Goal: Browse casually: Explore the website without a specific task or goal

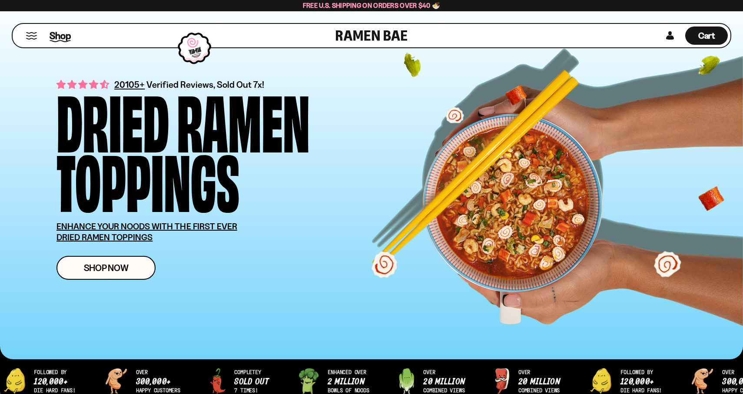
click at [60, 35] on span "Shop" at bounding box center [60, 35] width 21 height 13
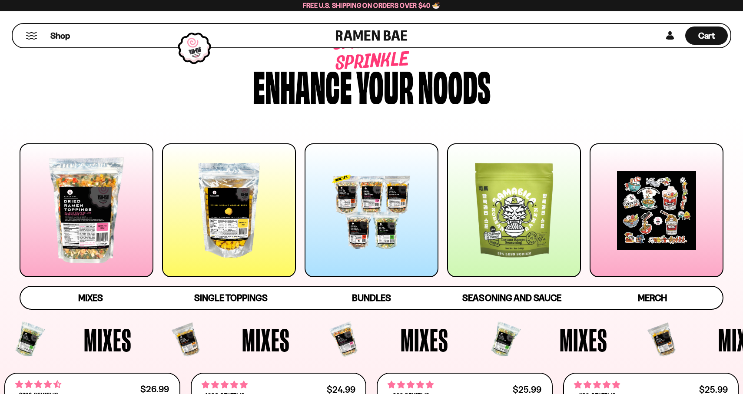
click at [242, 204] on div at bounding box center [229, 210] width 134 height 134
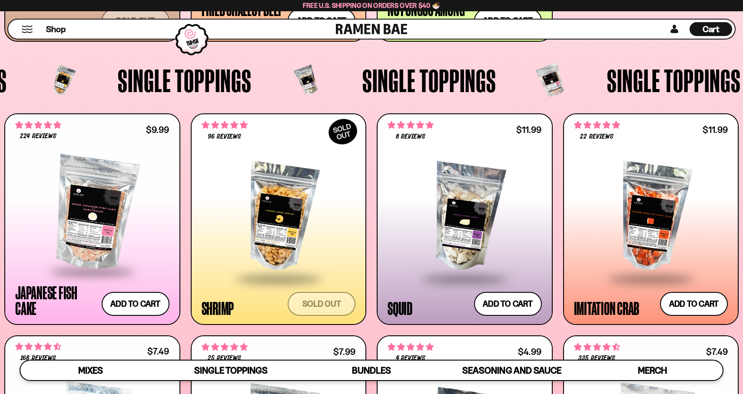
scroll to position [784, 0]
click at [50, 140] on div at bounding box center [90, 208] width 157 height 137
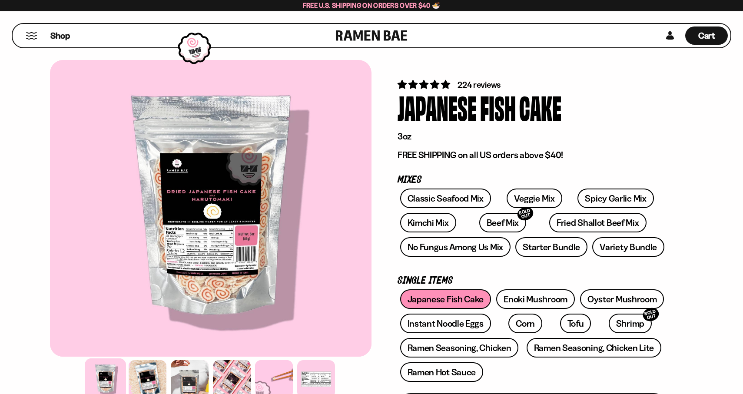
click at [438, 83] on span "4.76 stars" at bounding box center [435, 84] width 11 height 9
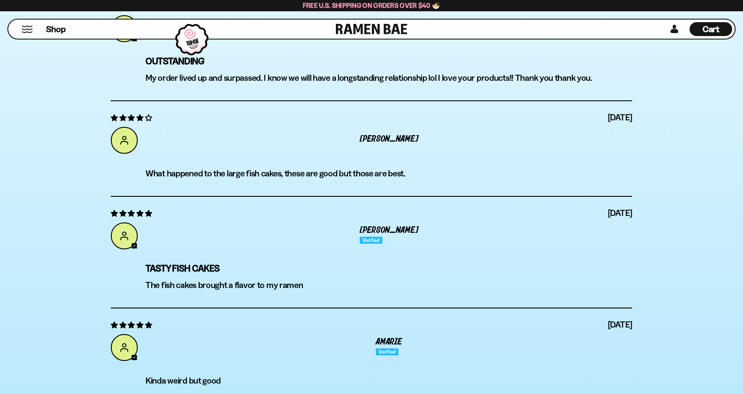
scroll to position [3112, 0]
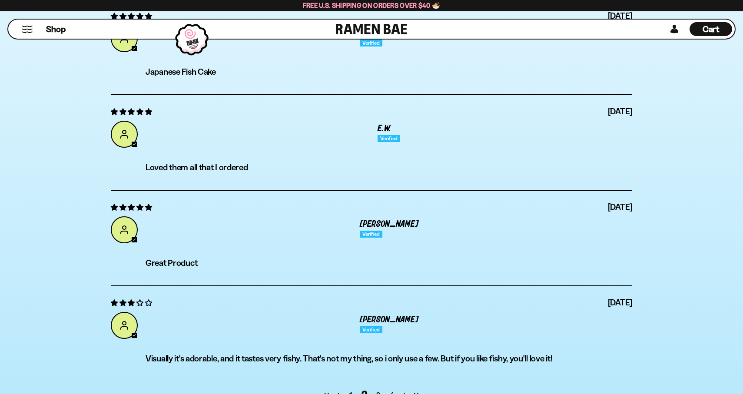
scroll to position [3118, 0]
click at [382, 389] on link "3" at bounding box center [379, 394] width 14 height 10
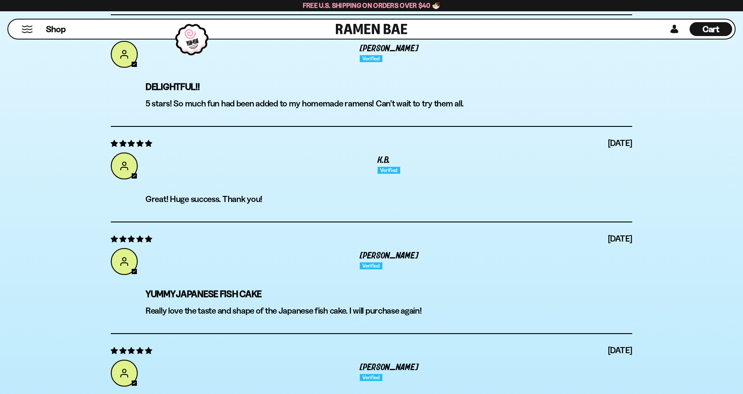
scroll to position [3113, 0]
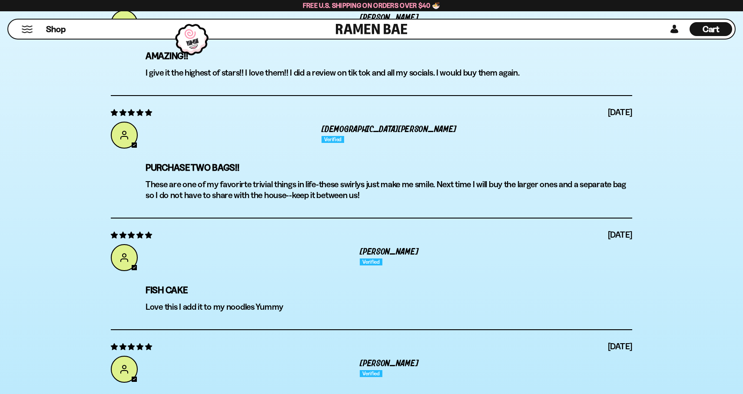
scroll to position [3133, 0]
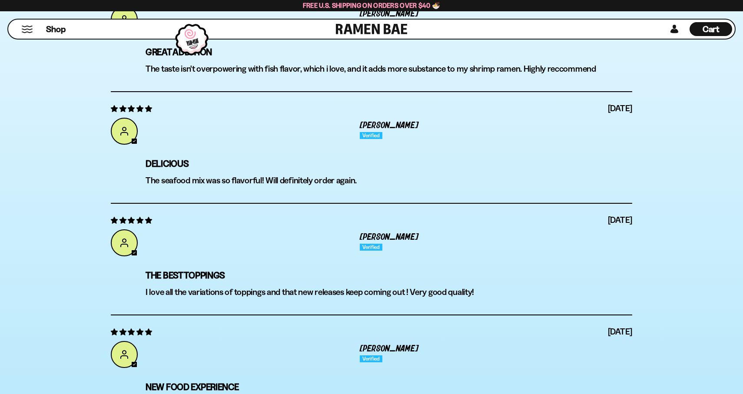
scroll to position [3121, 0]
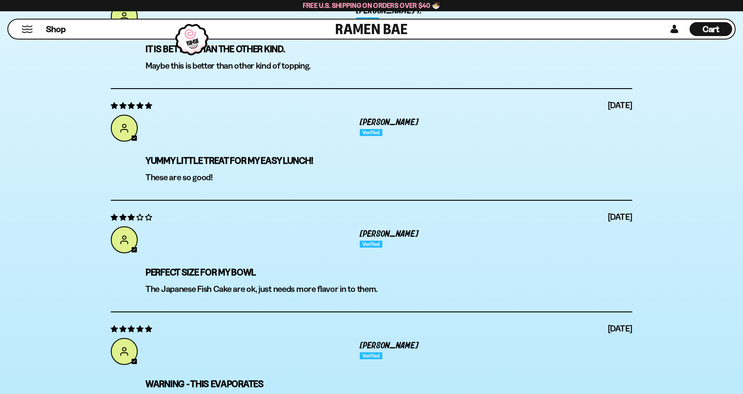
scroll to position [3151, 0]
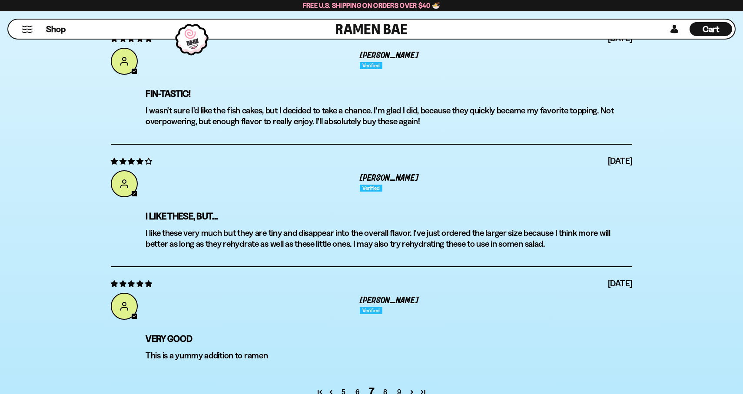
scroll to position [3218, 0]
click at [386, 386] on link "8" at bounding box center [386, 391] width 14 height 10
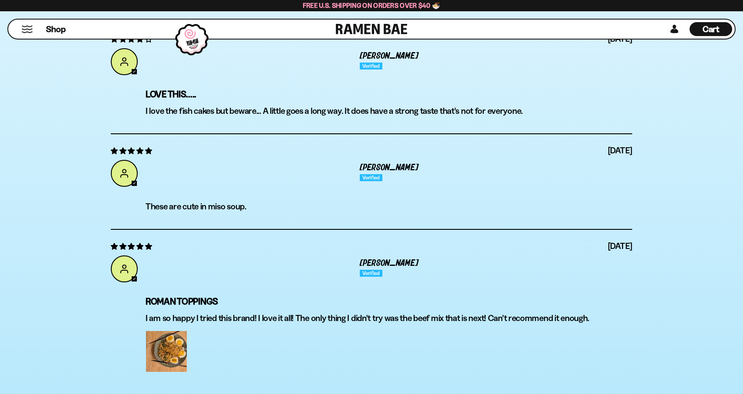
scroll to position [3228, 0]
click at [167, 330] on link "Link to user picture 1" at bounding box center [167, 351] width 42 height 42
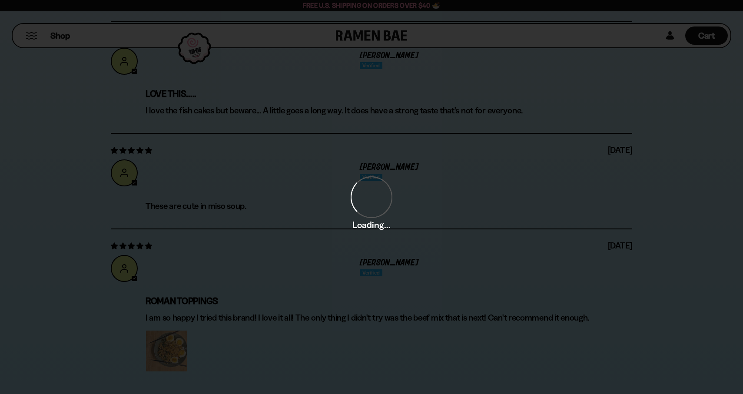
scroll to position [0, 0]
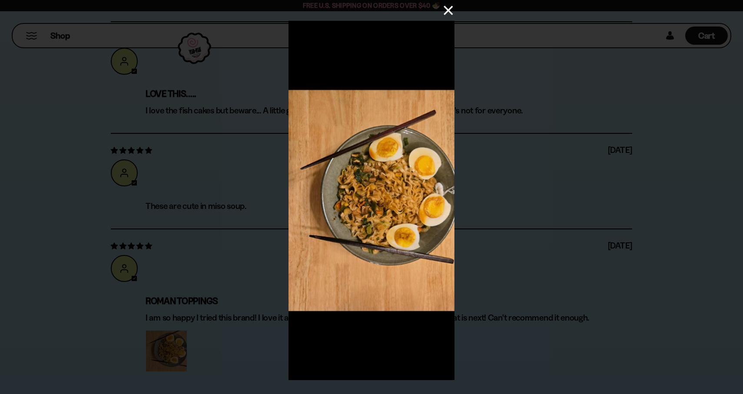
click at [445, 13] on button "×" at bounding box center [444, 10] width 21 height 21
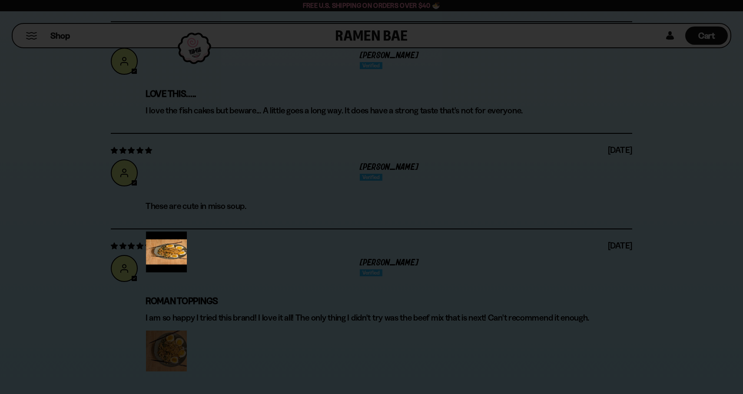
scroll to position [3228, 0]
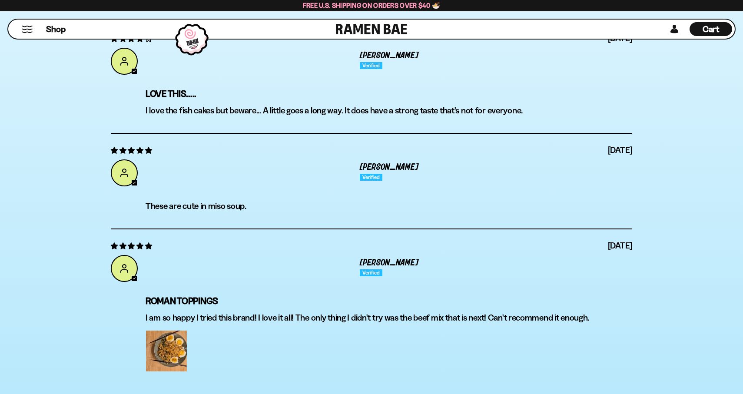
click at [383, 394] on link "9" at bounding box center [386, 401] width 14 height 10
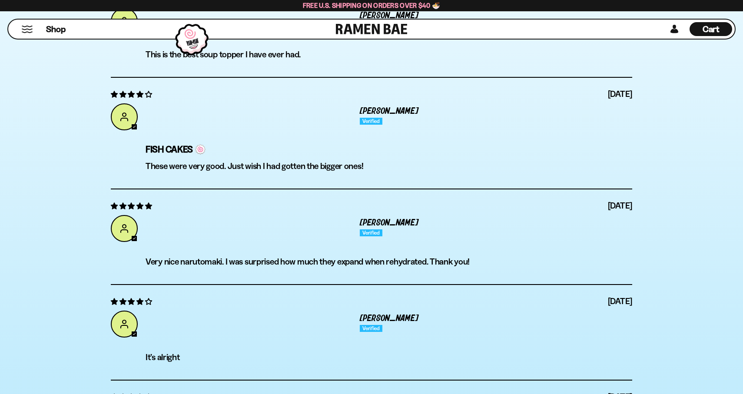
scroll to position [3024, 0]
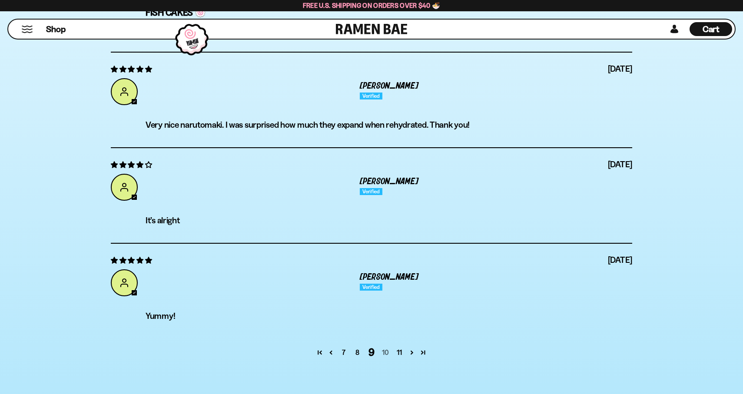
click at [388, 347] on link "10" at bounding box center [386, 352] width 14 height 10
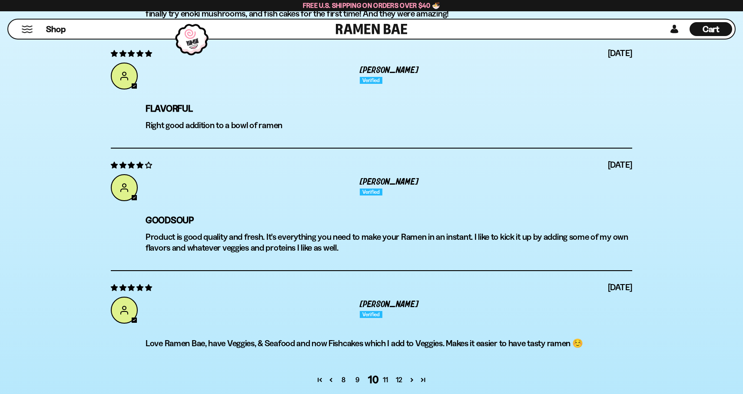
scroll to position [3198, 0]
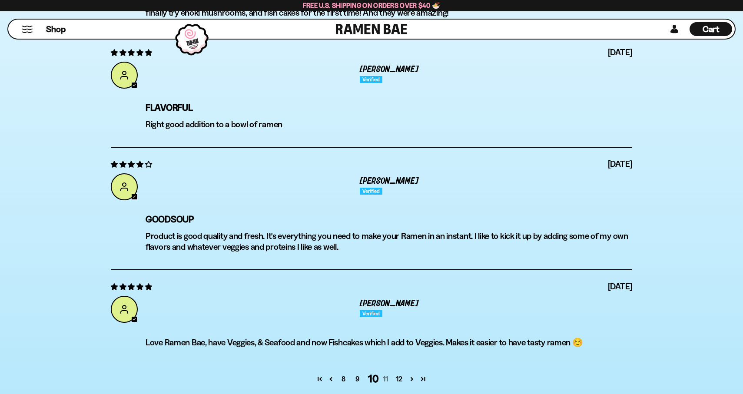
click at [387, 374] on link "11" at bounding box center [386, 379] width 14 height 10
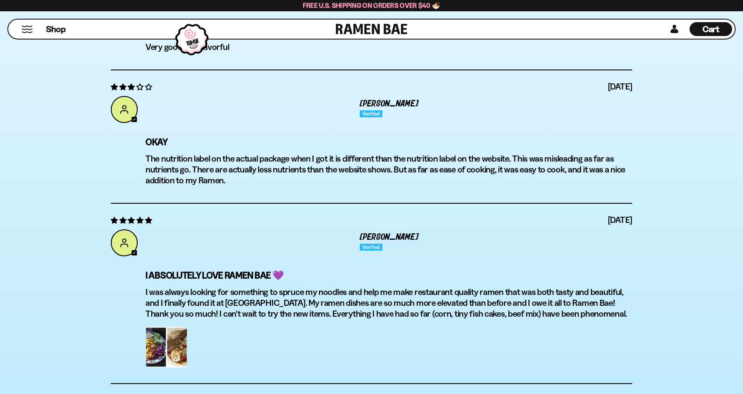
scroll to position [3160, 0]
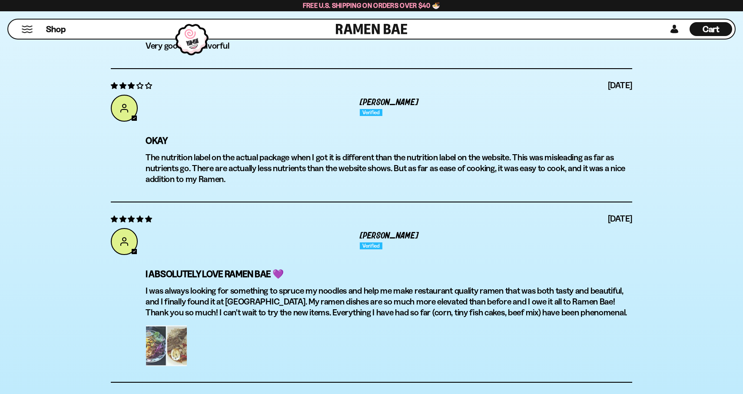
click at [158, 325] on link "Link to user picture 1" at bounding box center [167, 346] width 42 height 42
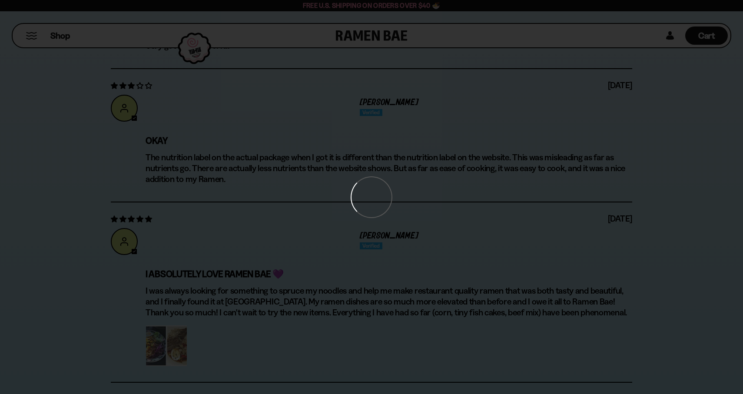
scroll to position [0, 0]
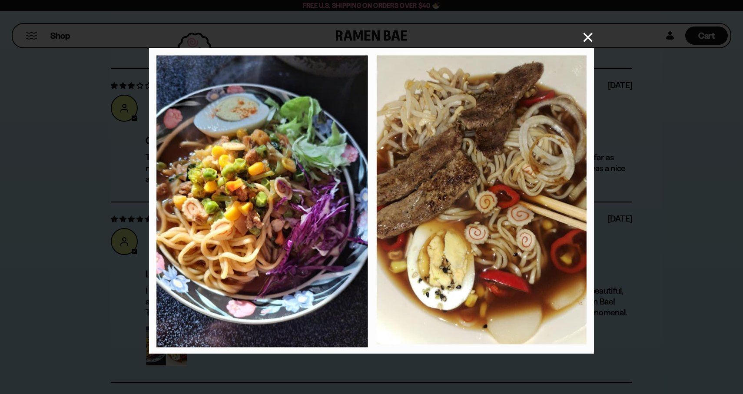
click at [582, 40] on button "×" at bounding box center [583, 37] width 21 height 21
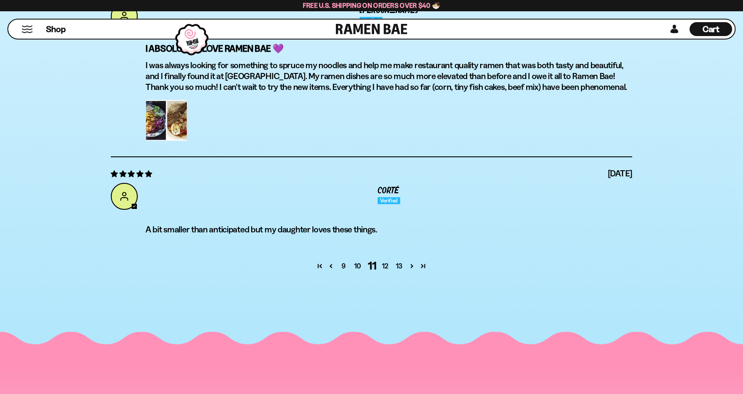
scroll to position [3388, 0]
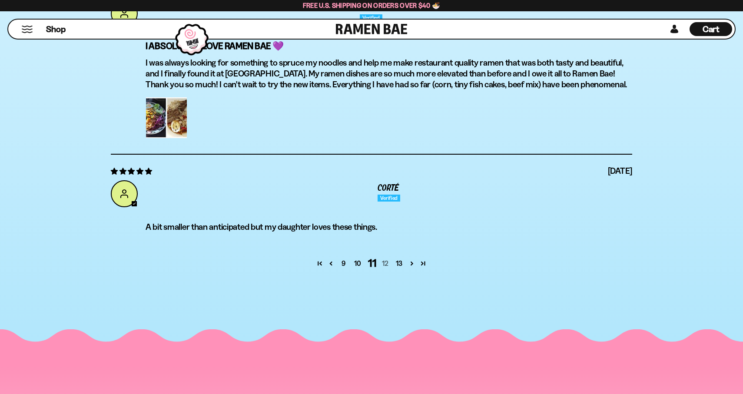
click at [385, 258] on link "12" at bounding box center [386, 263] width 14 height 10
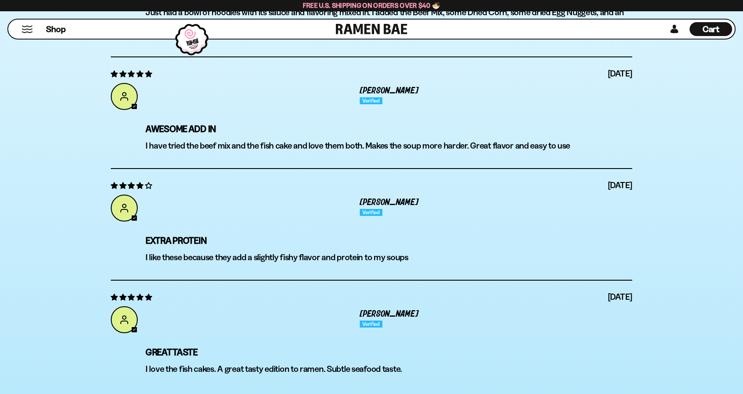
scroll to position [3194, 0]
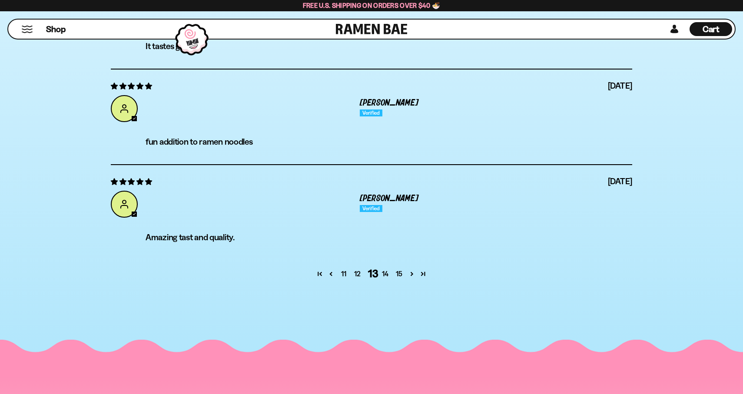
scroll to position [3260, 0]
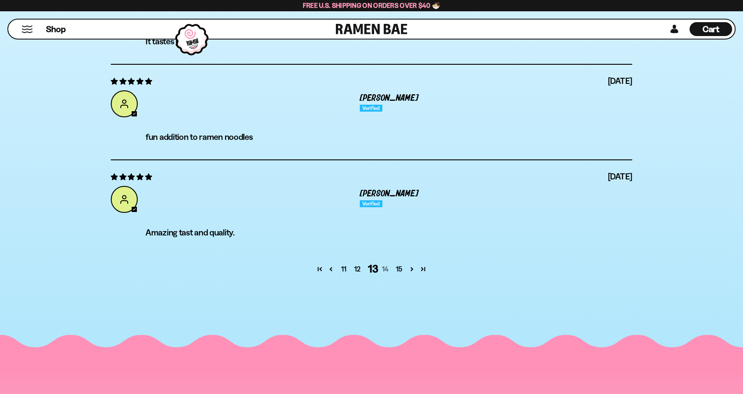
click at [386, 264] on link "14" at bounding box center [386, 269] width 14 height 10
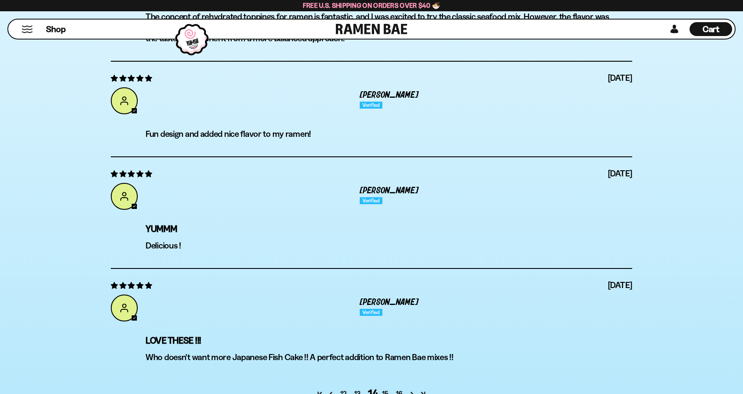
scroll to position [3191, 0]
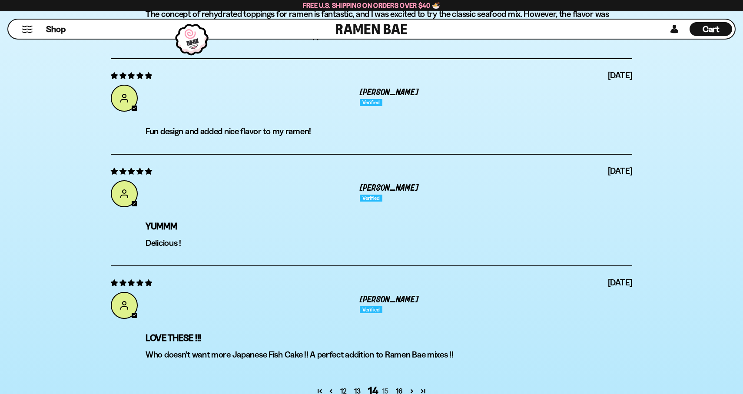
click at [383, 386] on link "15" at bounding box center [386, 391] width 14 height 10
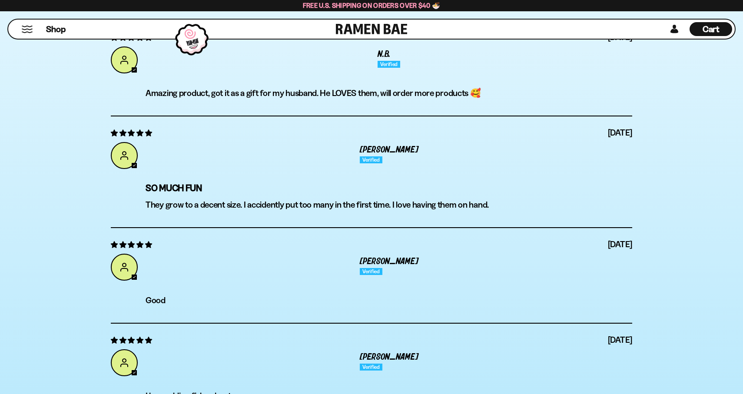
scroll to position [3098, 0]
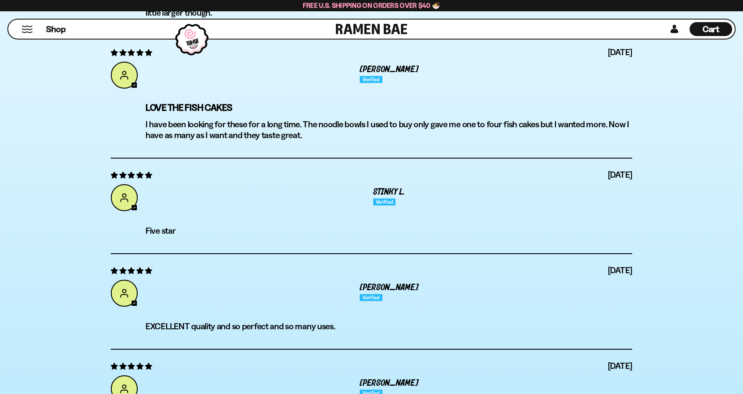
scroll to position [3093, 0]
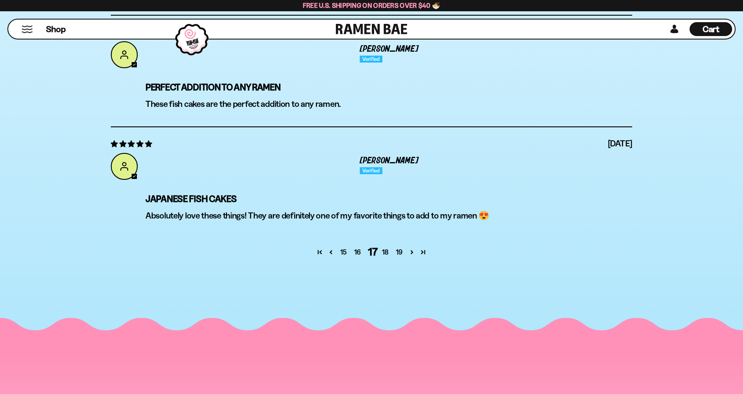
scroll to position [3321, 0]
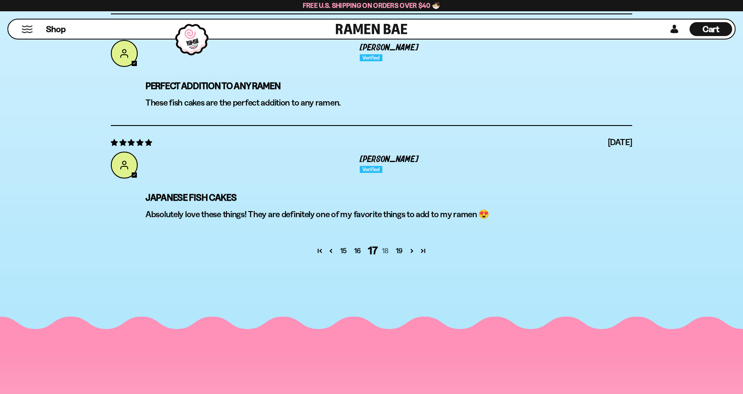
click at [389, 246] on link "18" at bounding box center [386, 251] width 14 height 10
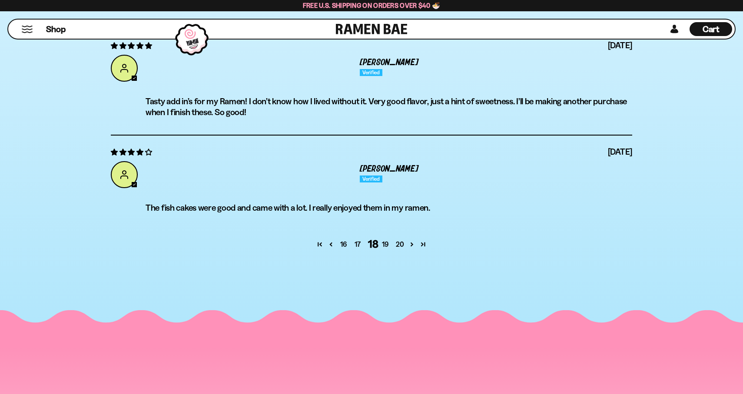
scroll to position [3303, 0]
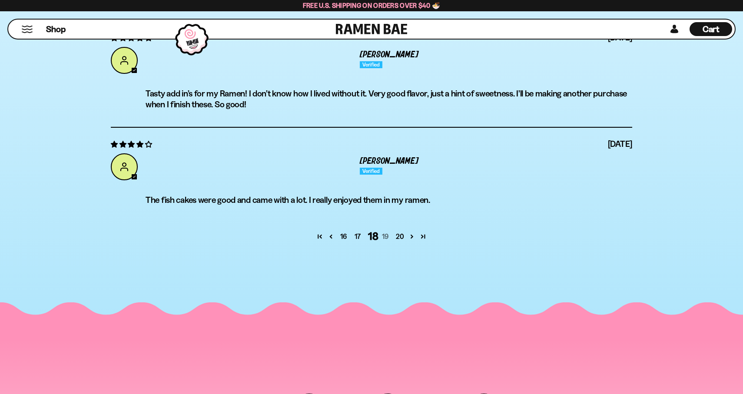
click at [386, 231] on link "19" at bounding box center [386, 236] width 14 height 10
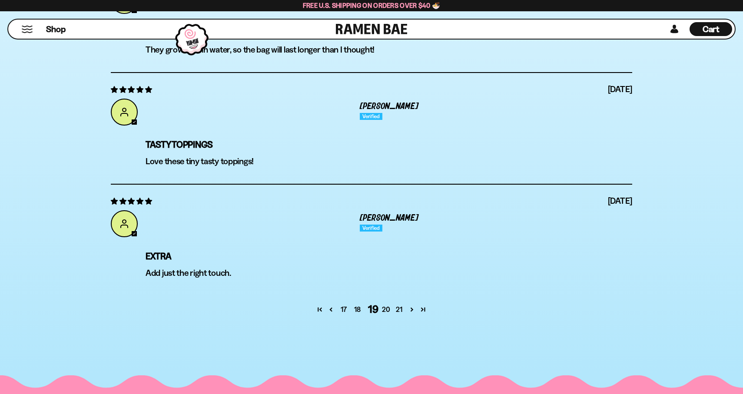
scroll to position [3252, 0]
click at [383, 304] on link "20" at bounding box center [386, 309] width 14 height 10
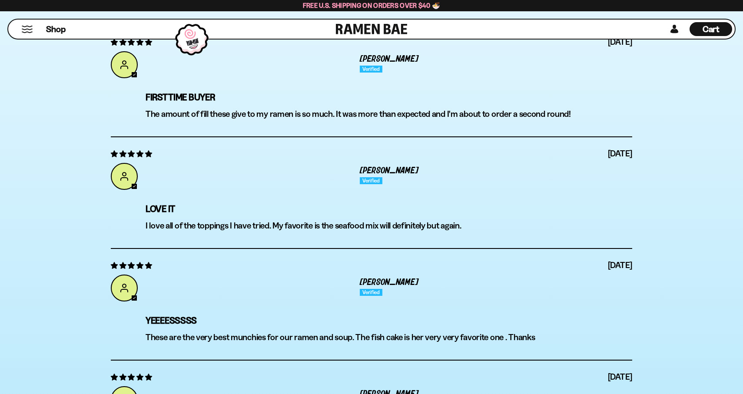
scroll to position [3103, 0]
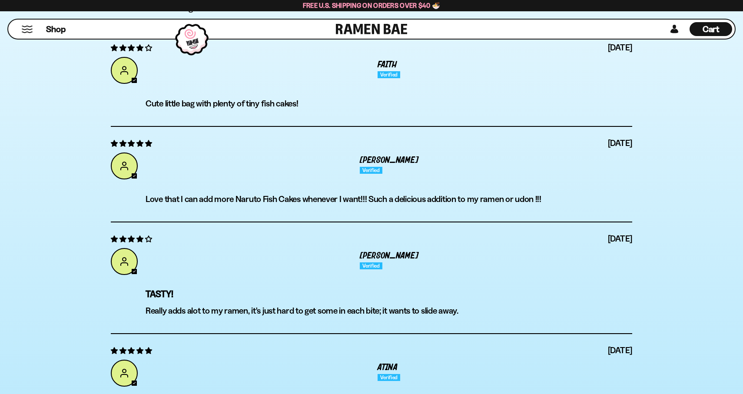
scroll to position [3070, 0]
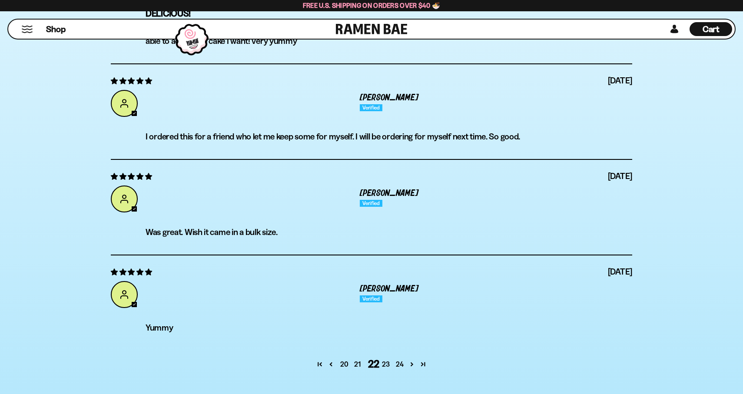
scroll to position [3187, 0]
click at [386, 359] on link "23" at bounding box center [386, 364] width 14 height 10
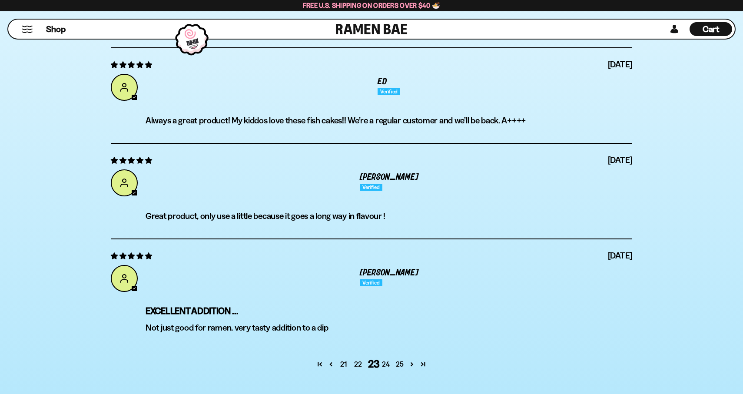
scroll to position [3149, 0]
